Goal: Find specific page/section: Find specific page/section

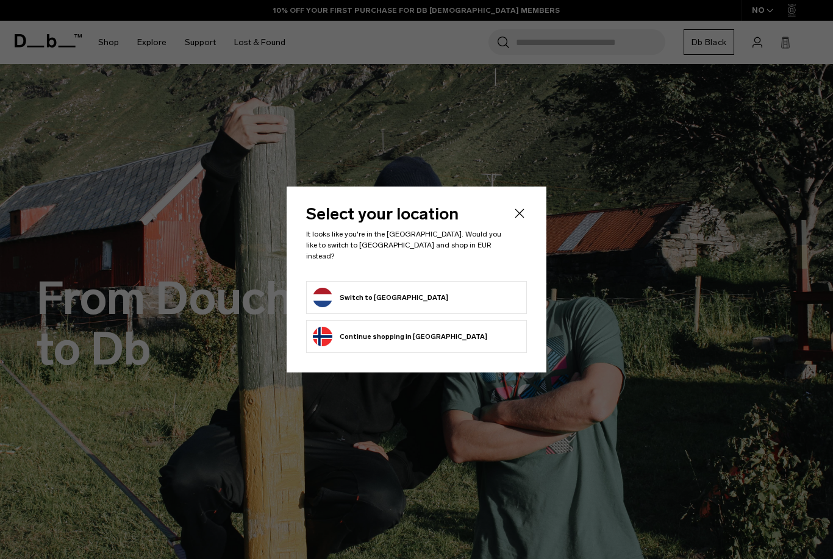
click at [414, 328] on button "Continue browsing Norway store Continue shopping in Norway" at bounding box center [400, 337] width 174 height 20
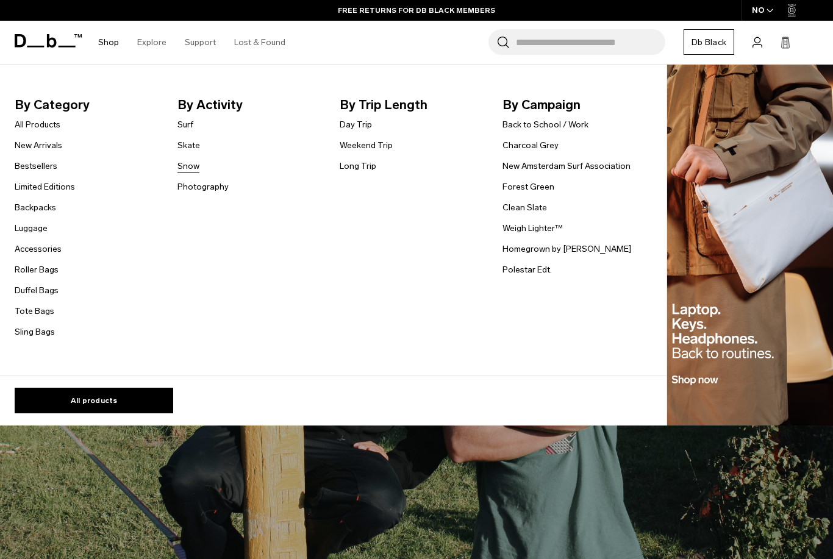
click at [179, 168] on link "Snow" at bounding box center [188, 166] width 22 height 13
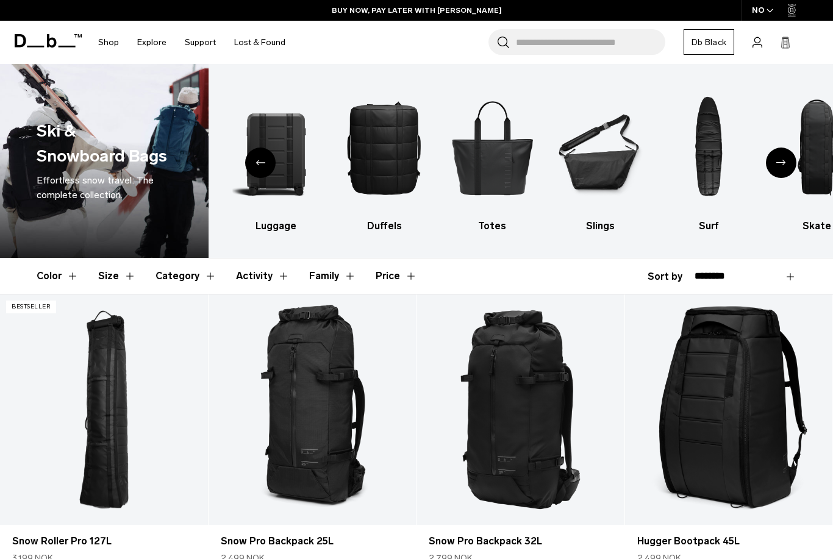
click at [770, 15] on span "button" at bounding box center [770, 10] width 7 height 9
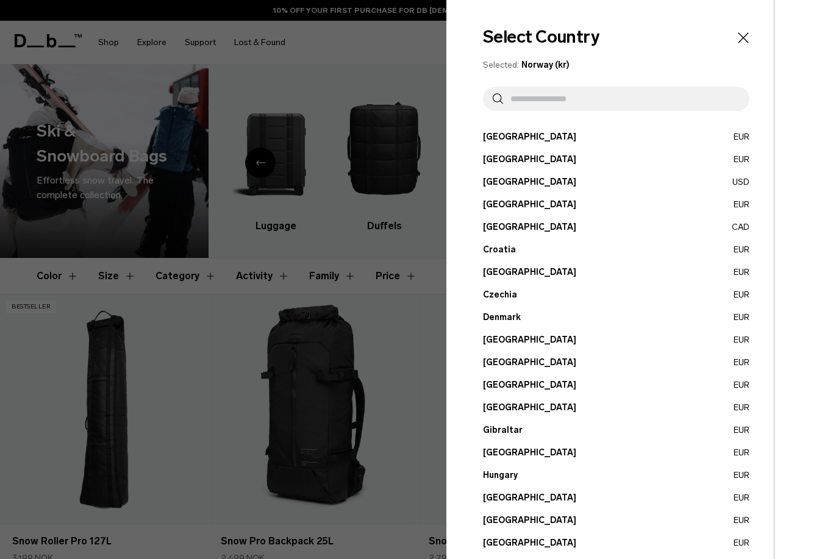
click at [523, 161] on button "Belgium EUR" at bounding box center [616, 159] width 267 height 13
click at [505, 165] on button "Belgium EUR" at bounding box center [616, 159] width 267 height 13
click at [397, 255] on div at bounding box center [416, 279] width 833 height 559
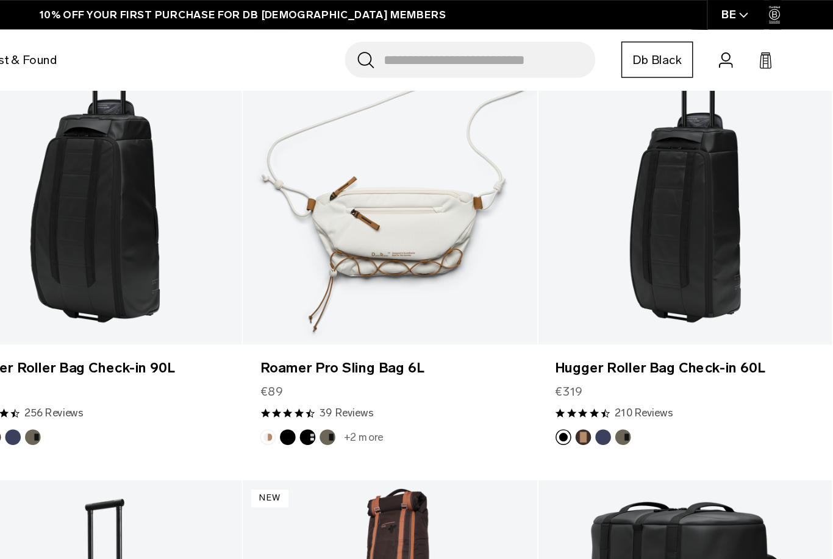
scroll to position [1598, 0]
